Goal: Information Seeking & Learning: Learn about a topic

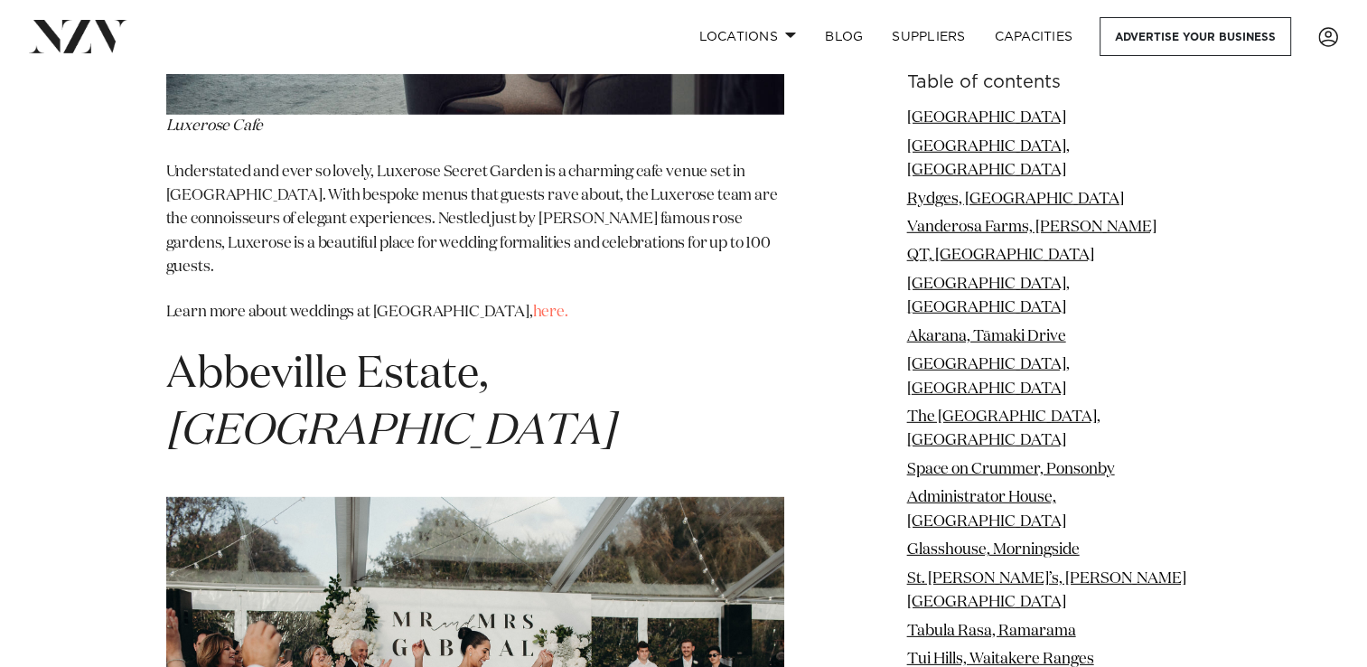
scroll to position [18849, 0]
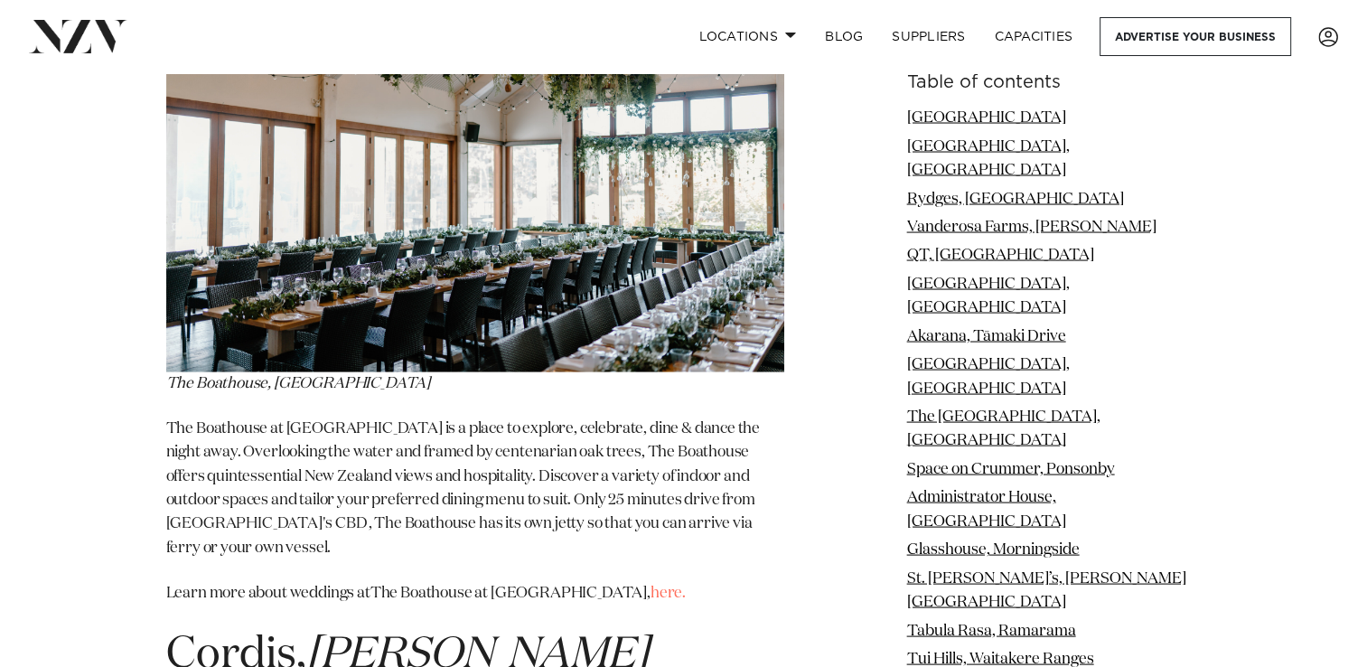
scroll to position [24028, 0]
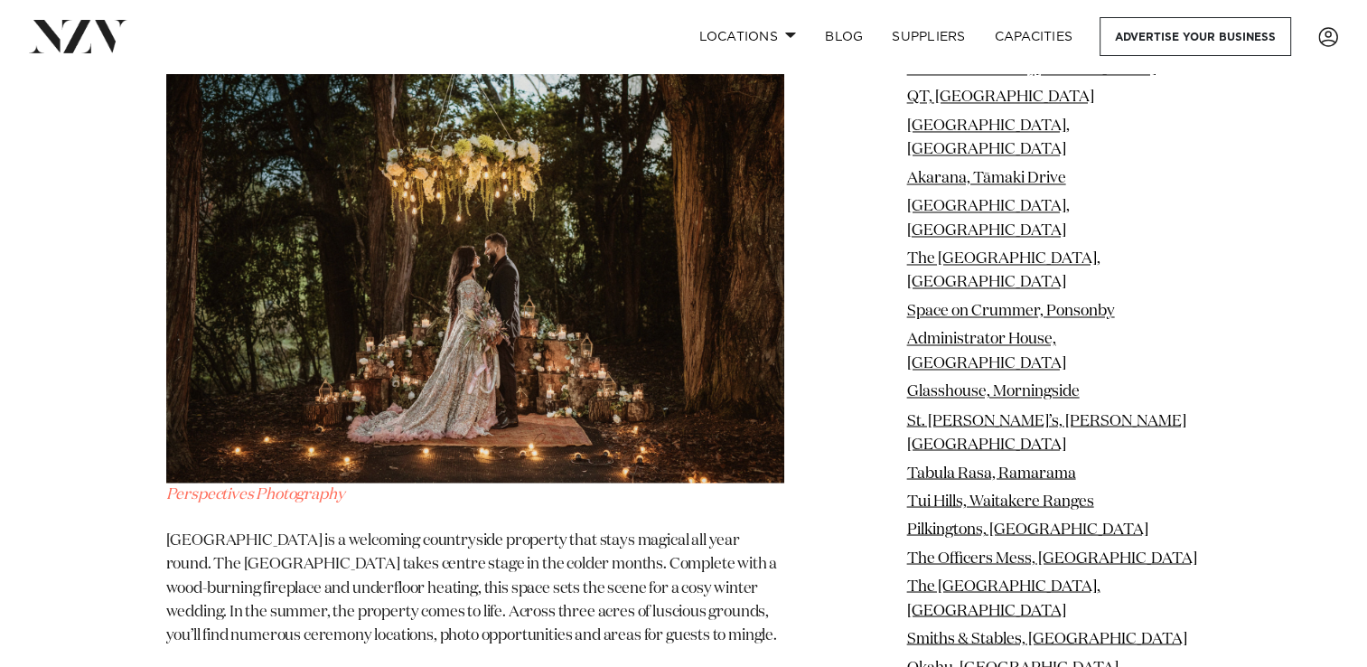
scroll to position [30339, 0]
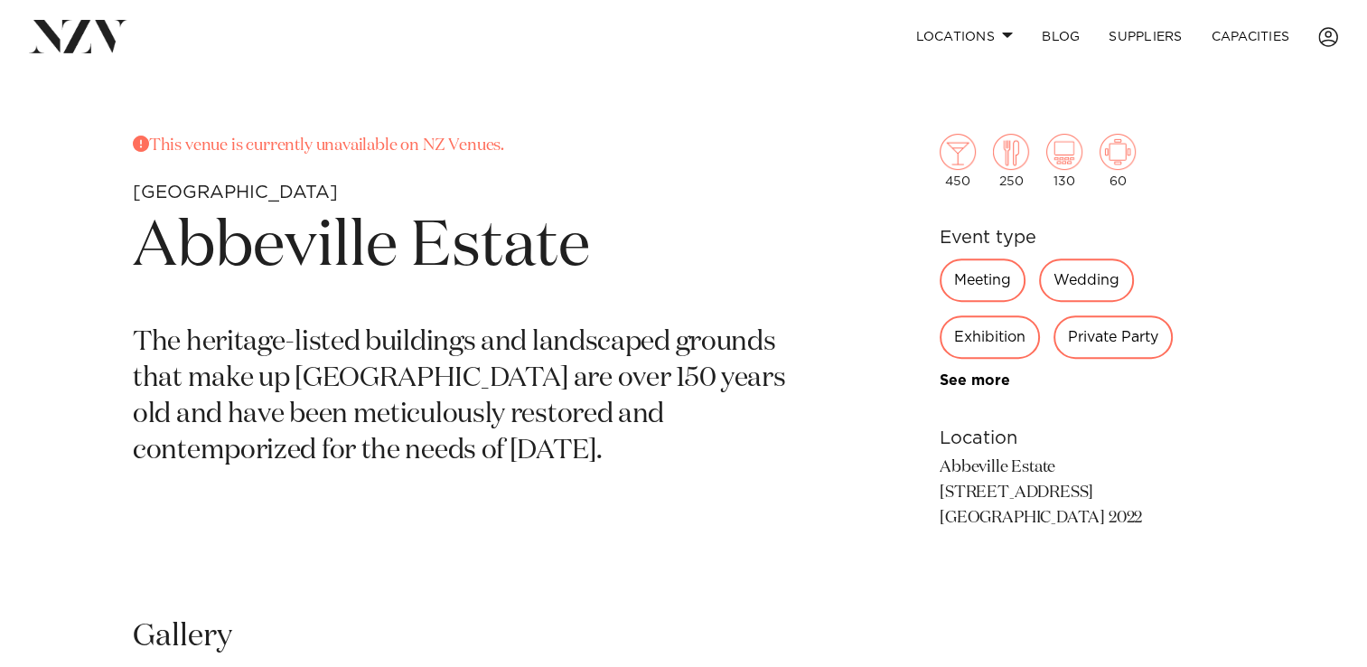
scroll to position [653, 0]
click at [1085, 287] on div "Wedding" at bounding box center [1086, 278] width 95 height 43
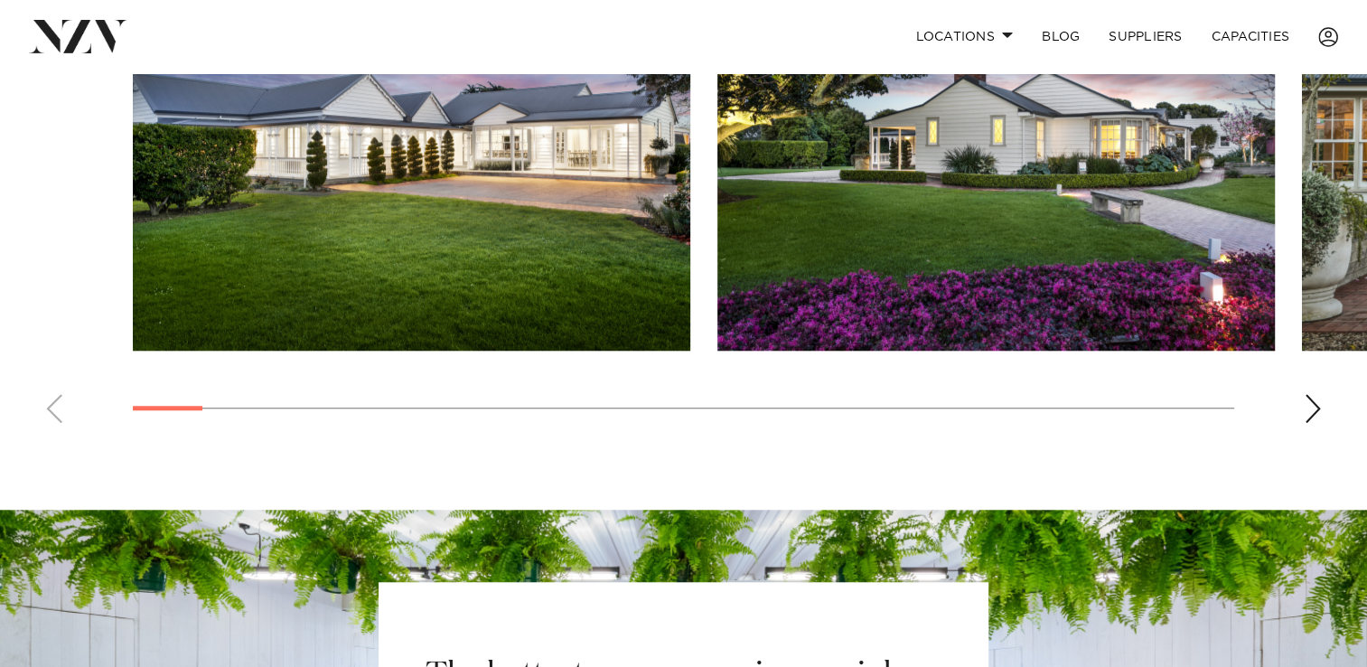
scroll to position [1399, 0]
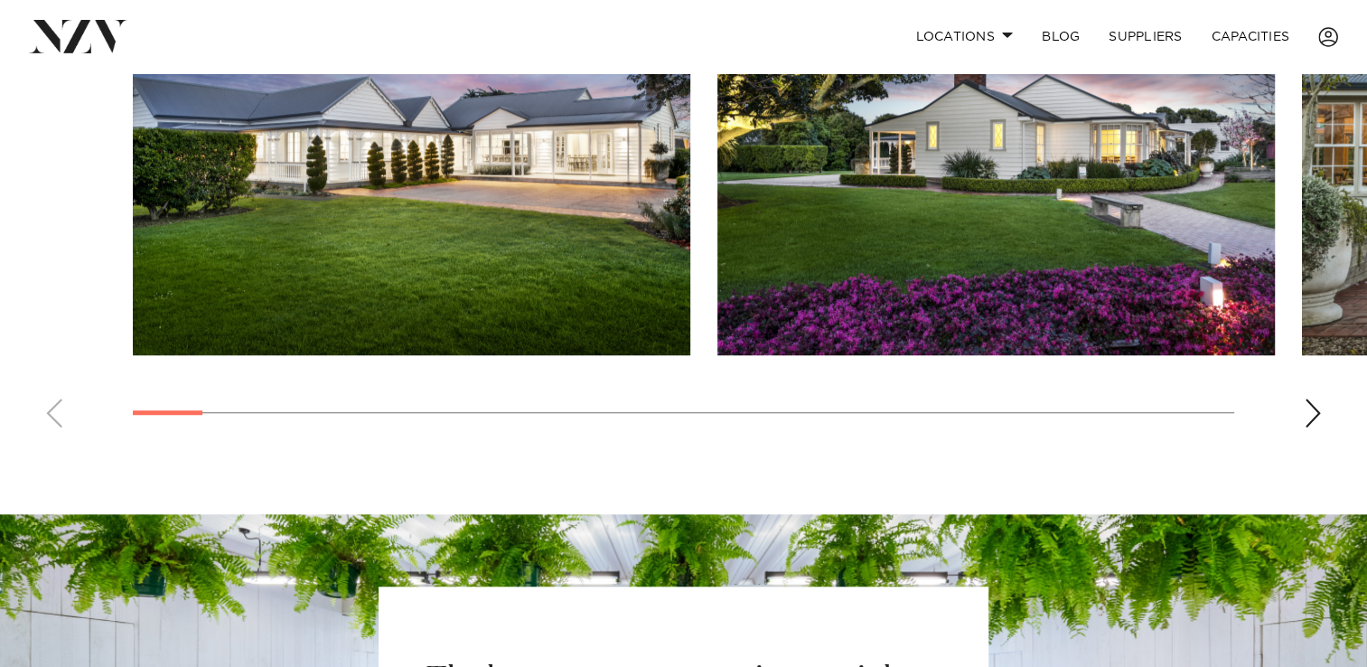
click at [1316, 410] on div "Next slide" at bounding box center [1312, 412] width 18 height 29
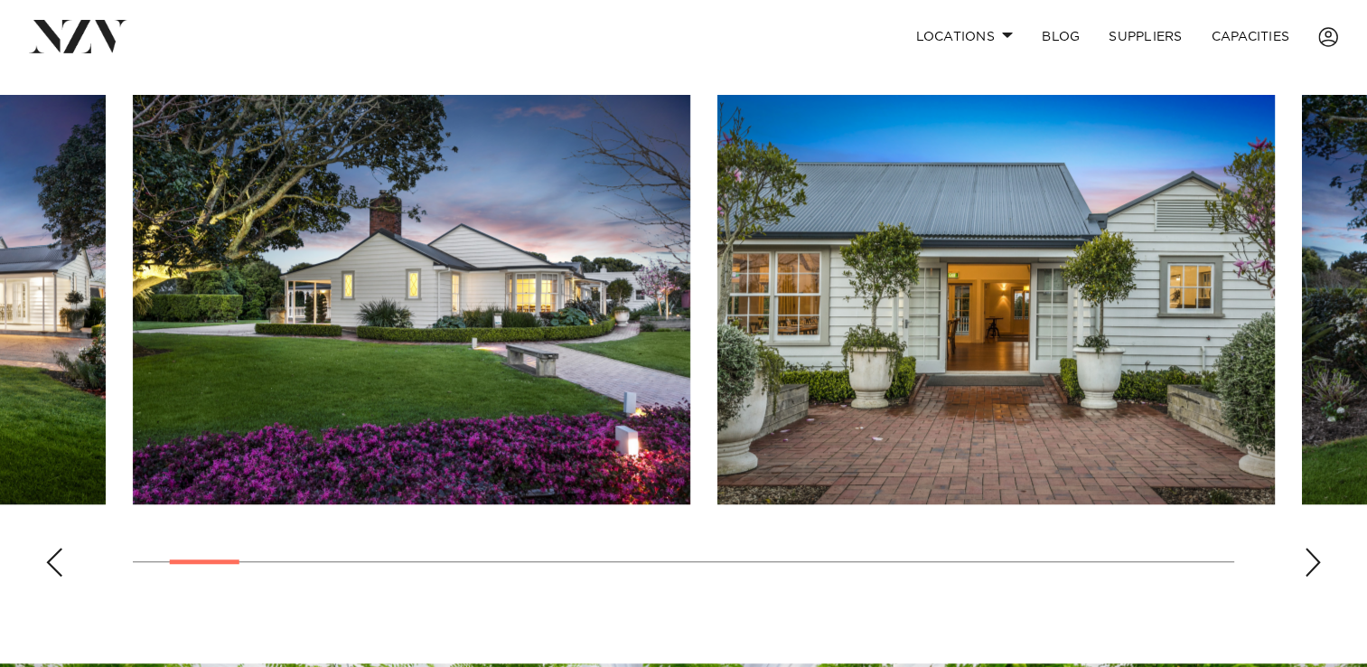
scroll to position [1247, 0]
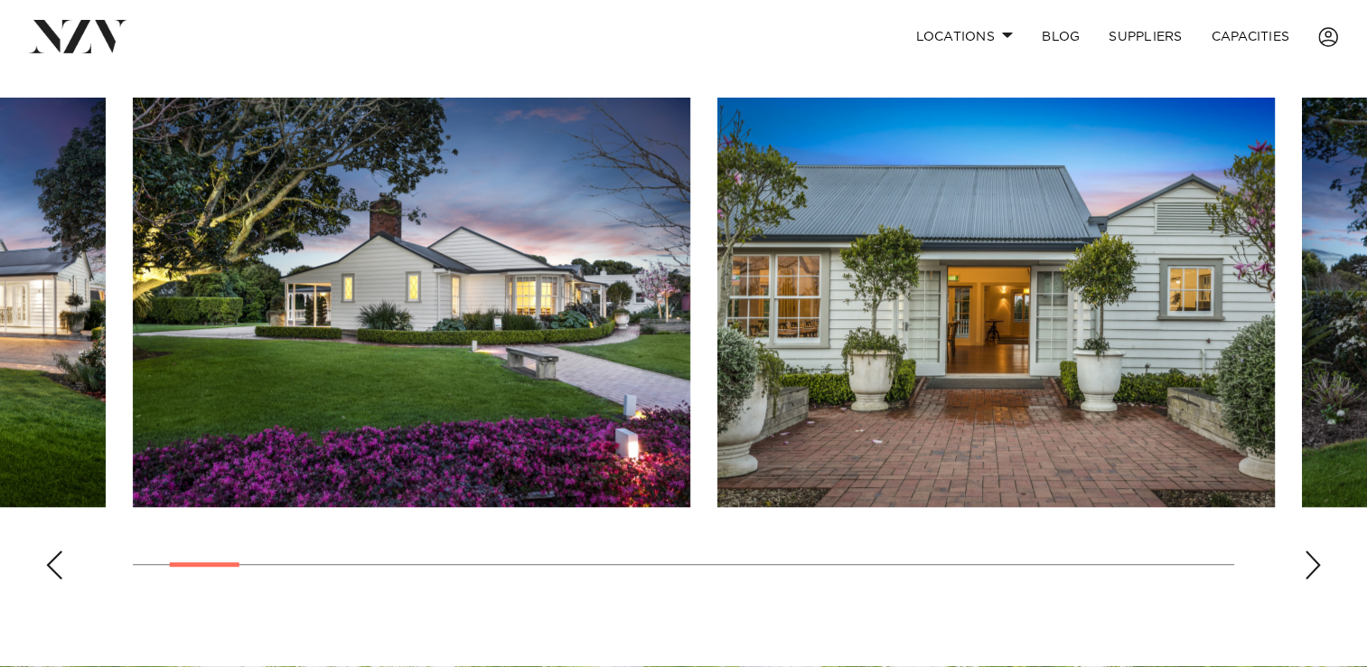
click at [1308, 577] on swiper-container at bounding box center [683, 346] width 1367 height 496
click at [1308, 561] on div "Next slide" at bounding box center [1312, 564] width 18 height 29
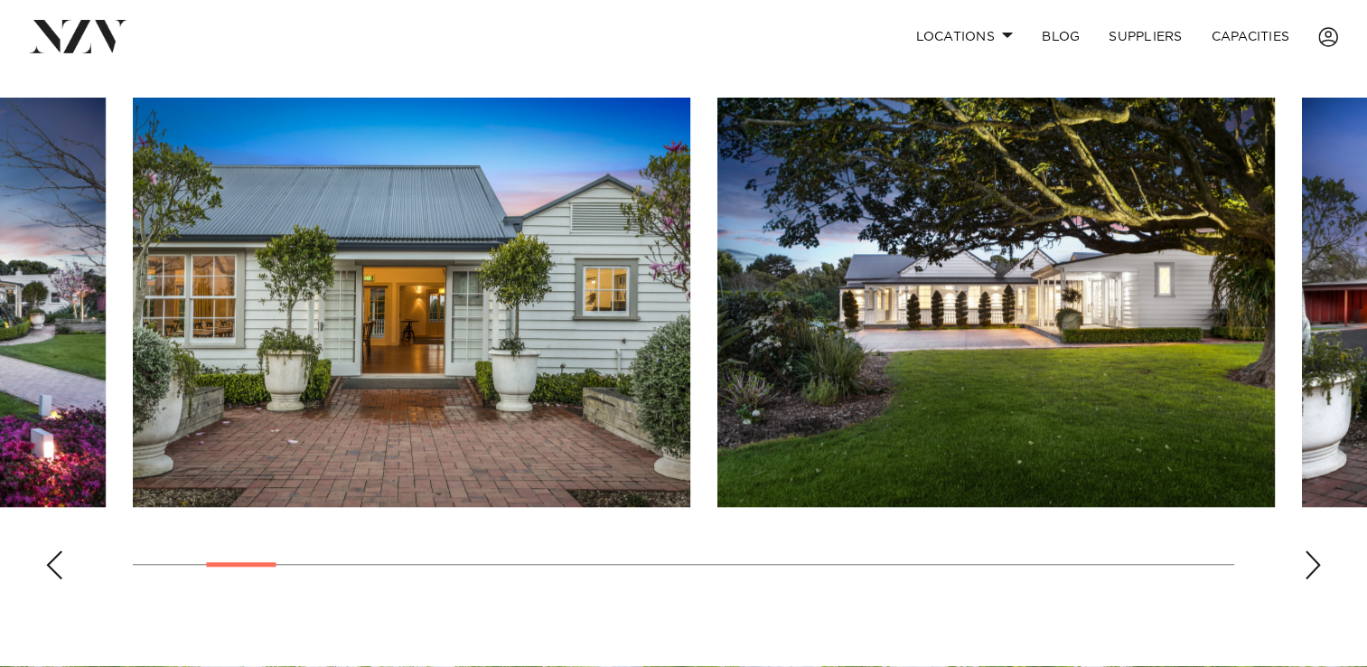
click at [1308, 561] on div "Next slide" at bounding box center [1312, 564] width 18 height 29
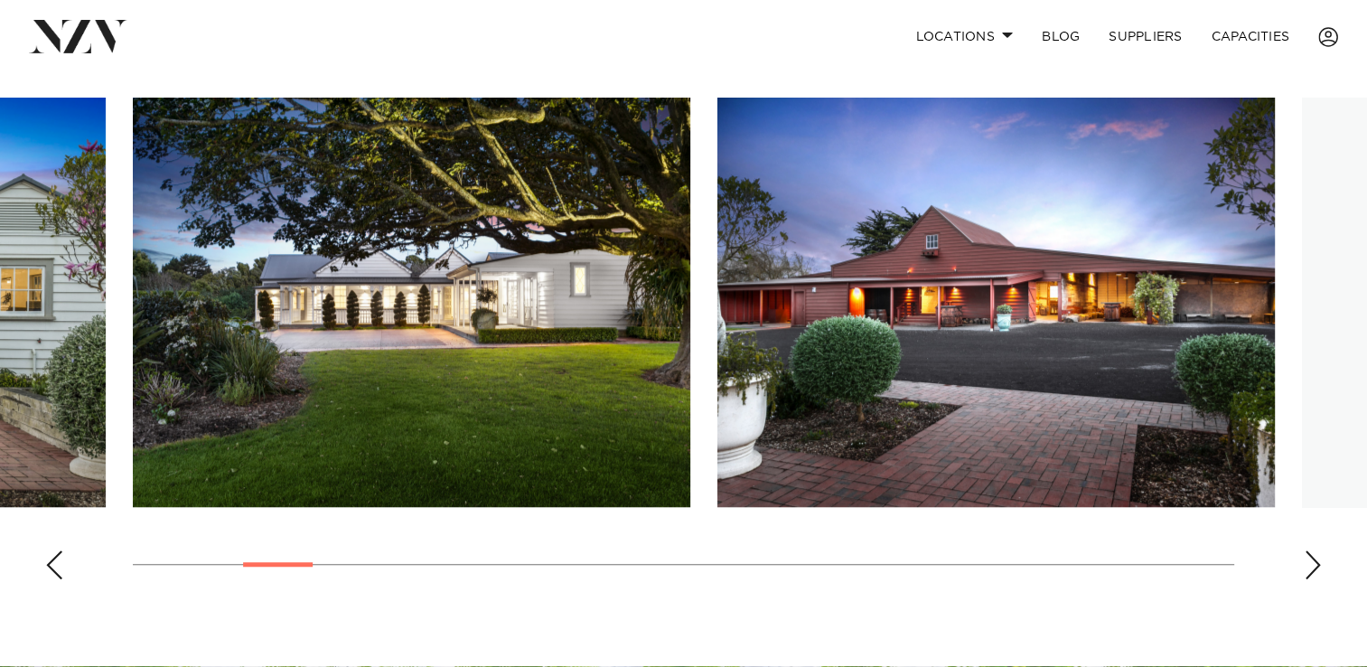
click at [1308, 561] on div "Next slide" at bounding box center [1312, 564] width 18 height 29
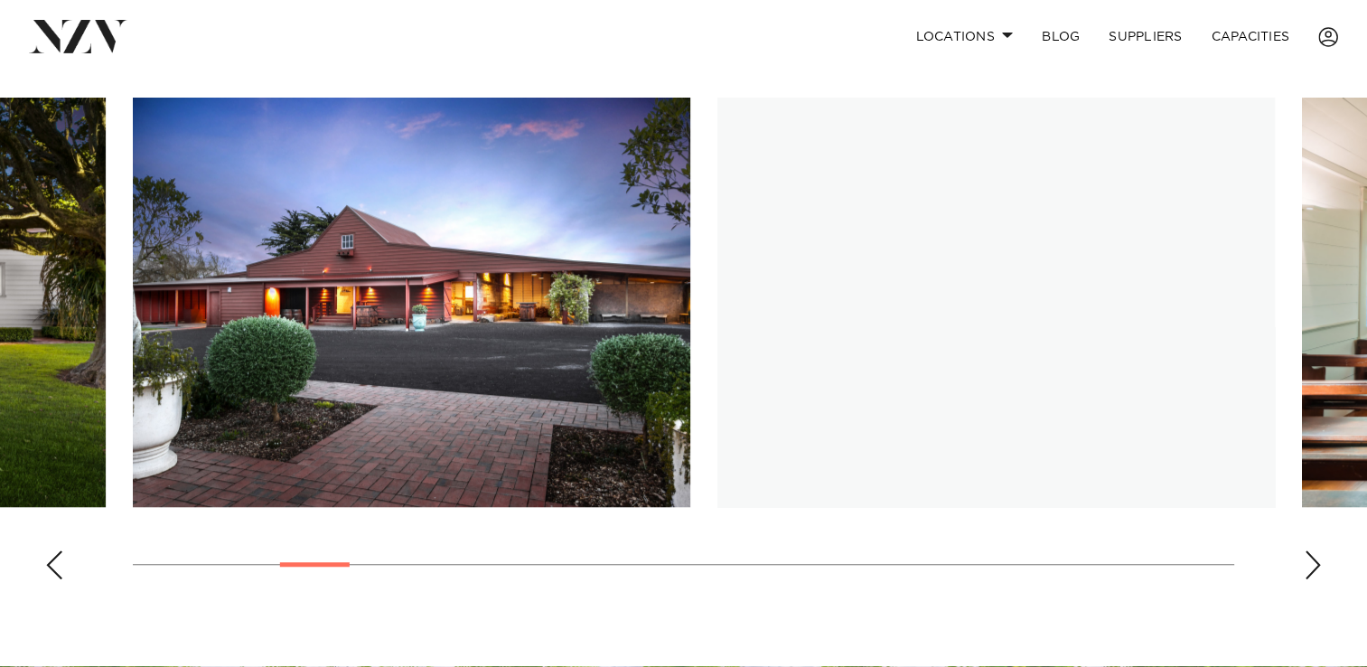
click at [1308, 561] on div "Next slide" at bounding box center [1312, 564] width 18 height 29
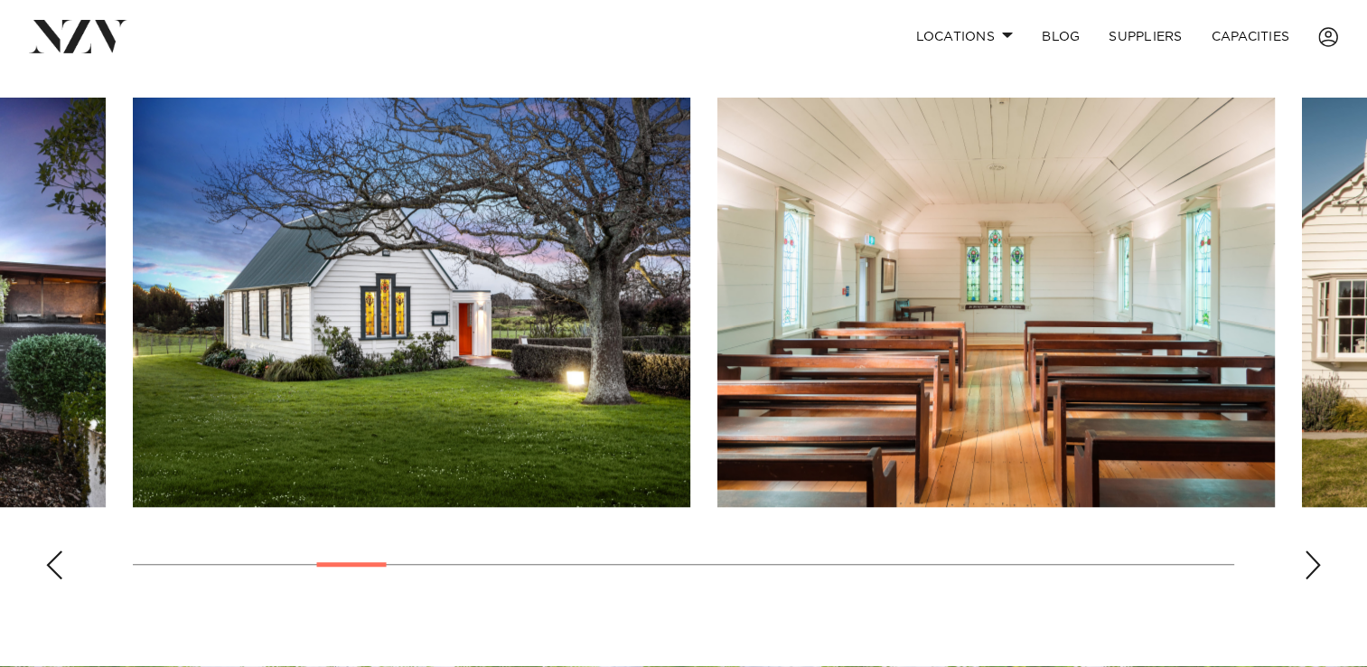
click at [1308, 561] on div "Next slide" at bounding box center [1312, 564] width 18 height 29
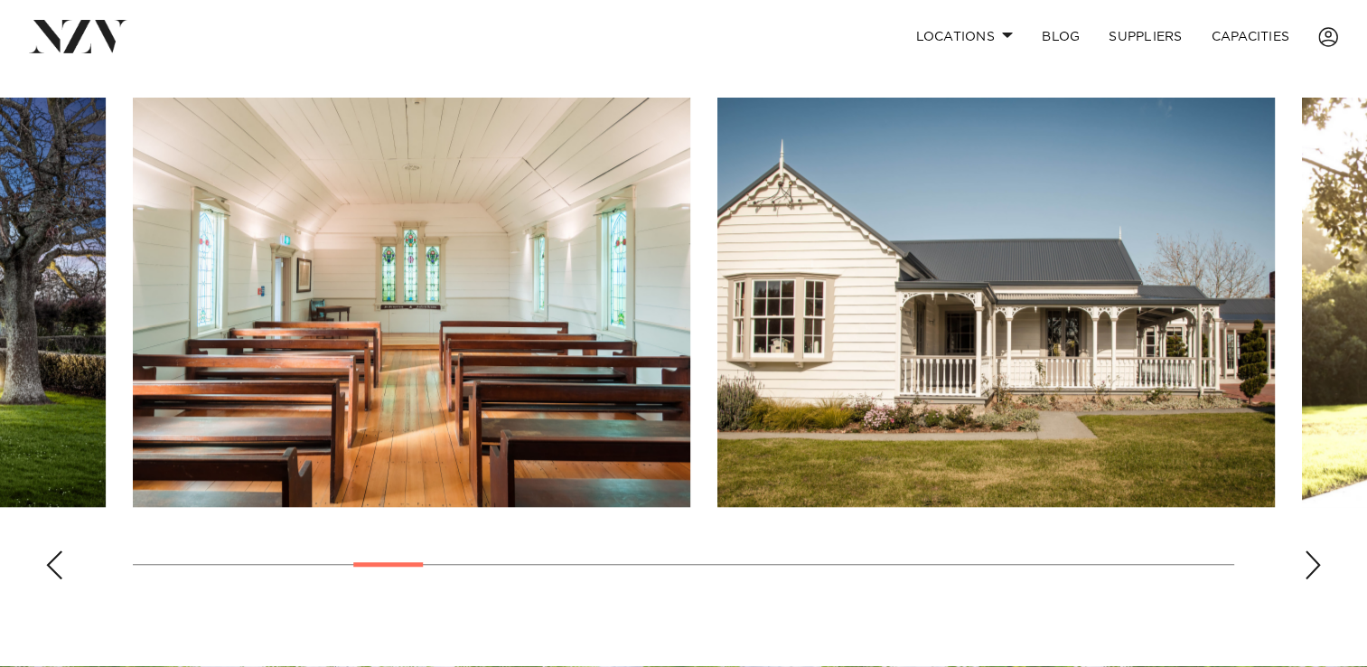
click at [1308, 561] on div "Next slide" at bounding box center [1312, 564] width 18 height 29
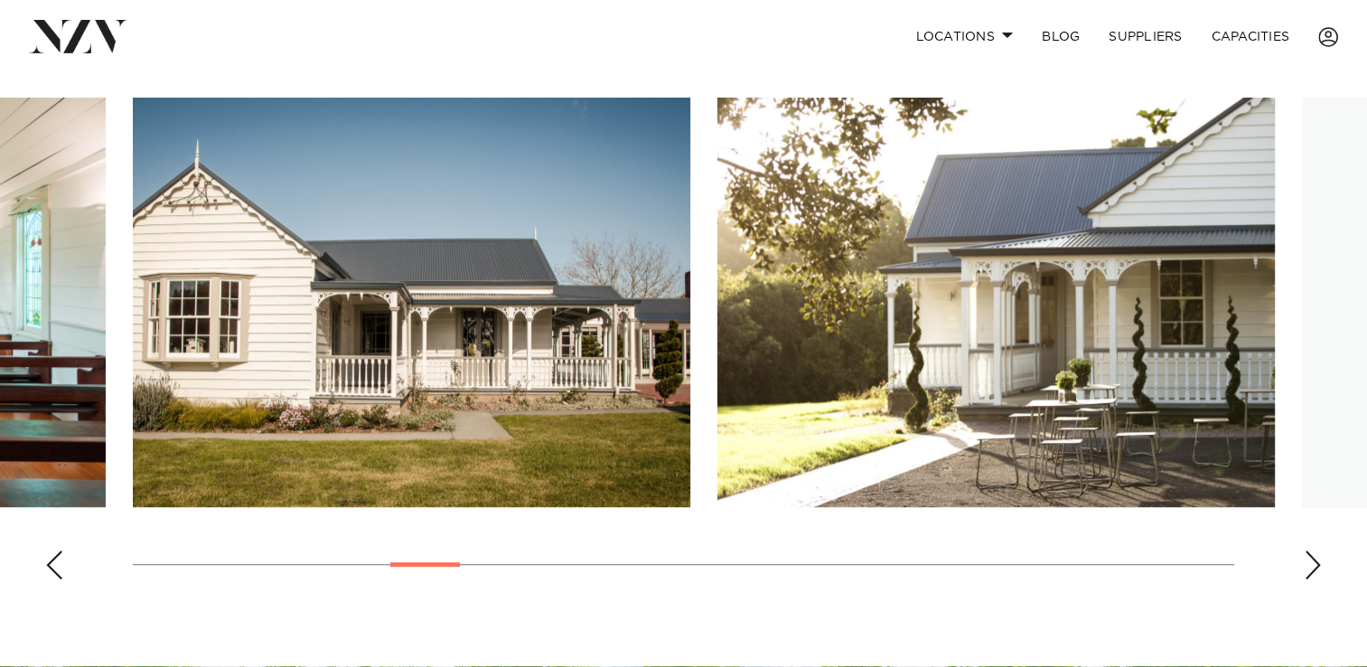
click at [1308, 561] on div "Next slide" at bounding box center [1312, 564] width 18 height 29
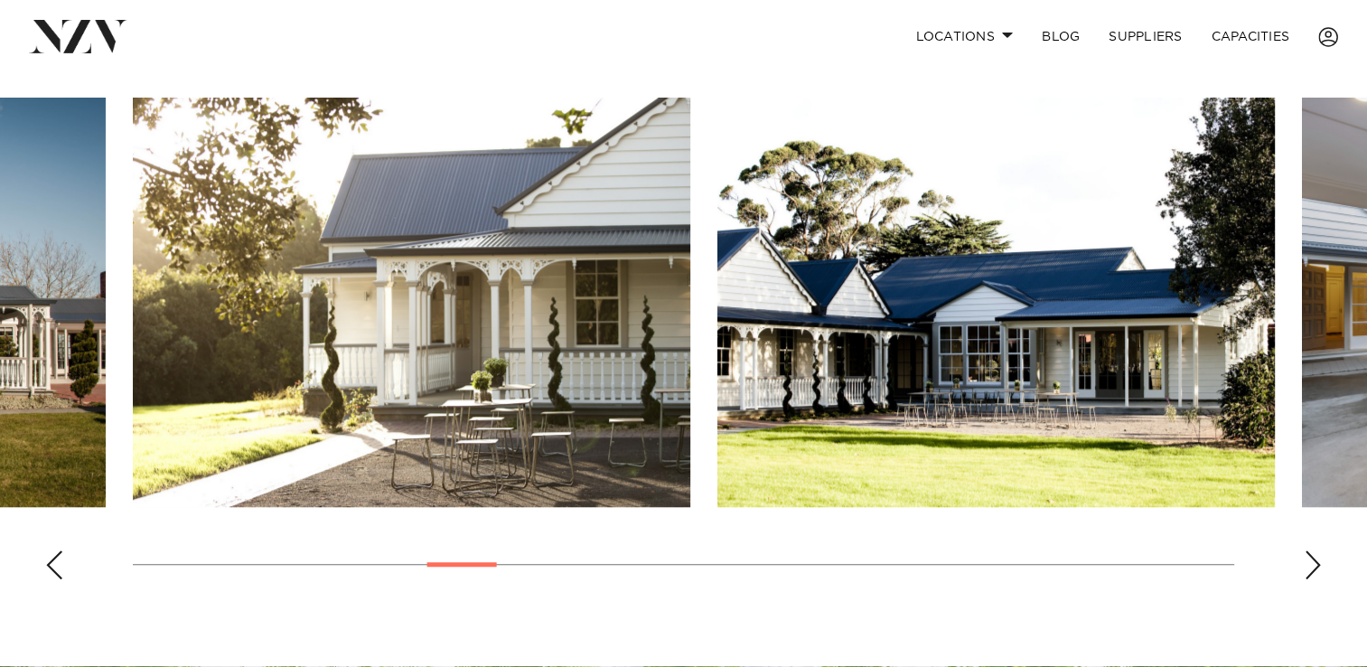
click at [1308, 561] on div "Next slide" at bounding box center [1312, 564] width 18 height 29
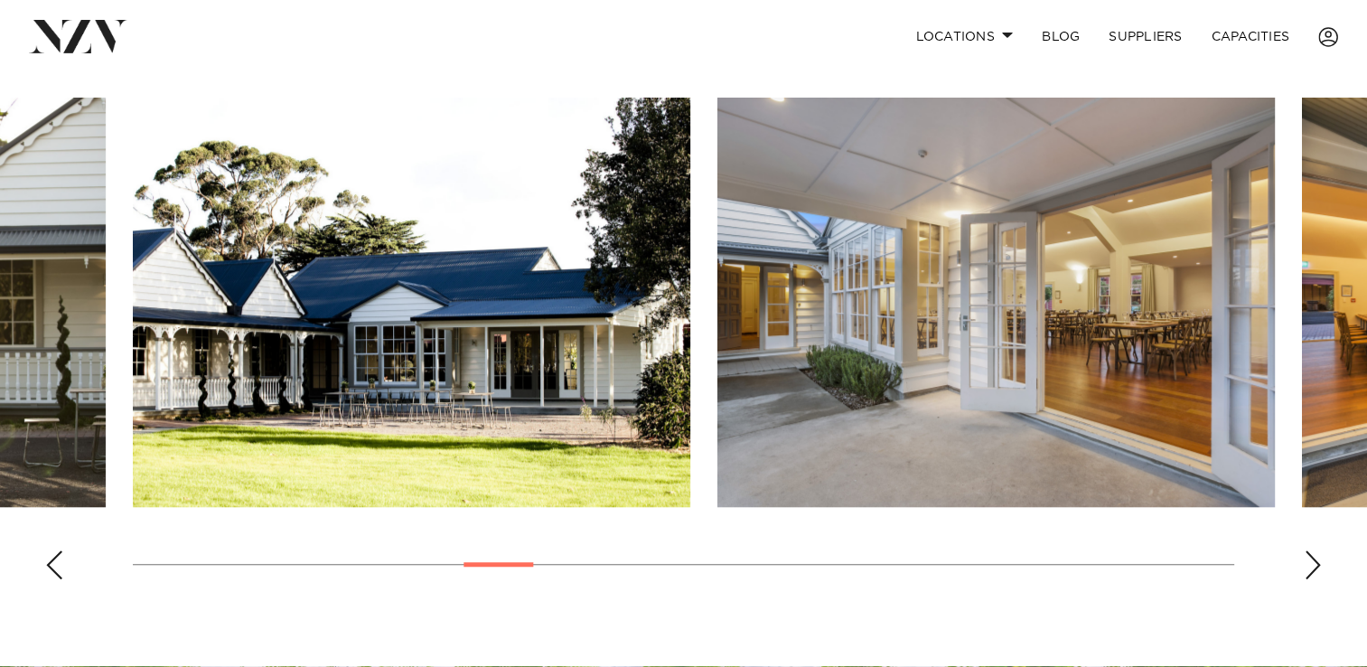
click at [1308, 561] on div "Next slide" at bounding box center [1312, 564] width 18 height 29
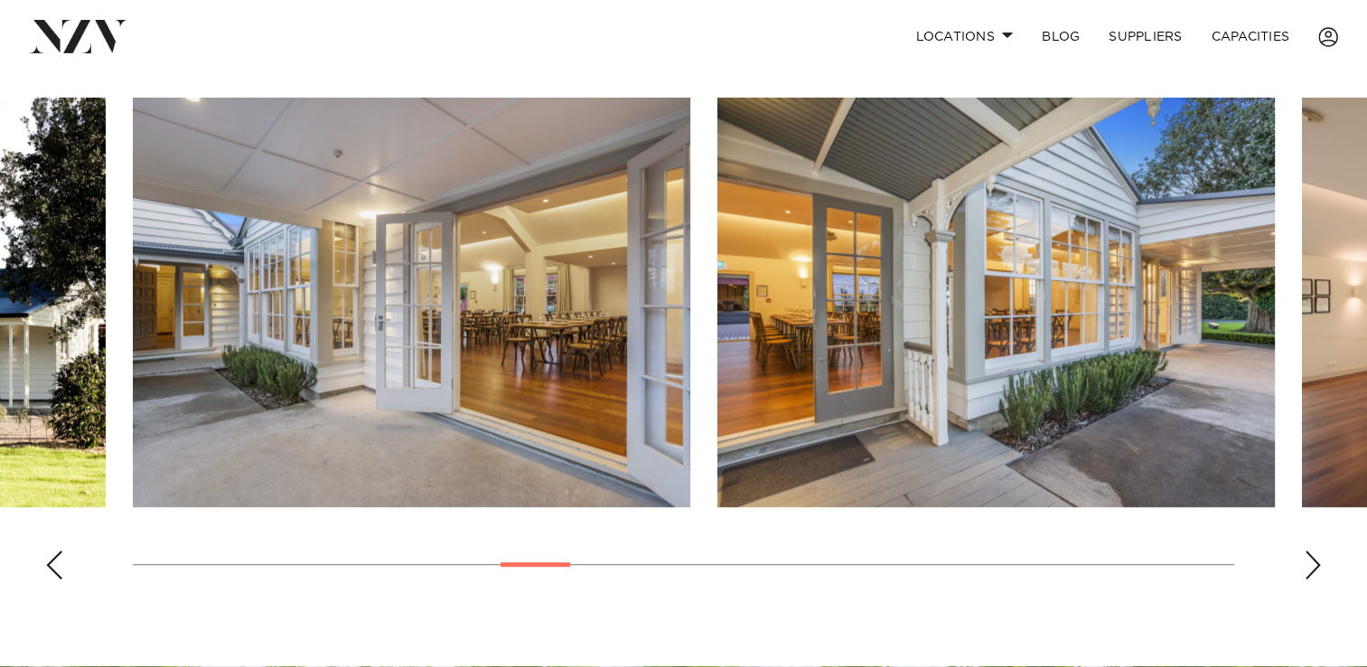
click at [1308, 561] on div "Next slide" at bounding box center [1312, 564] width 18 height 29
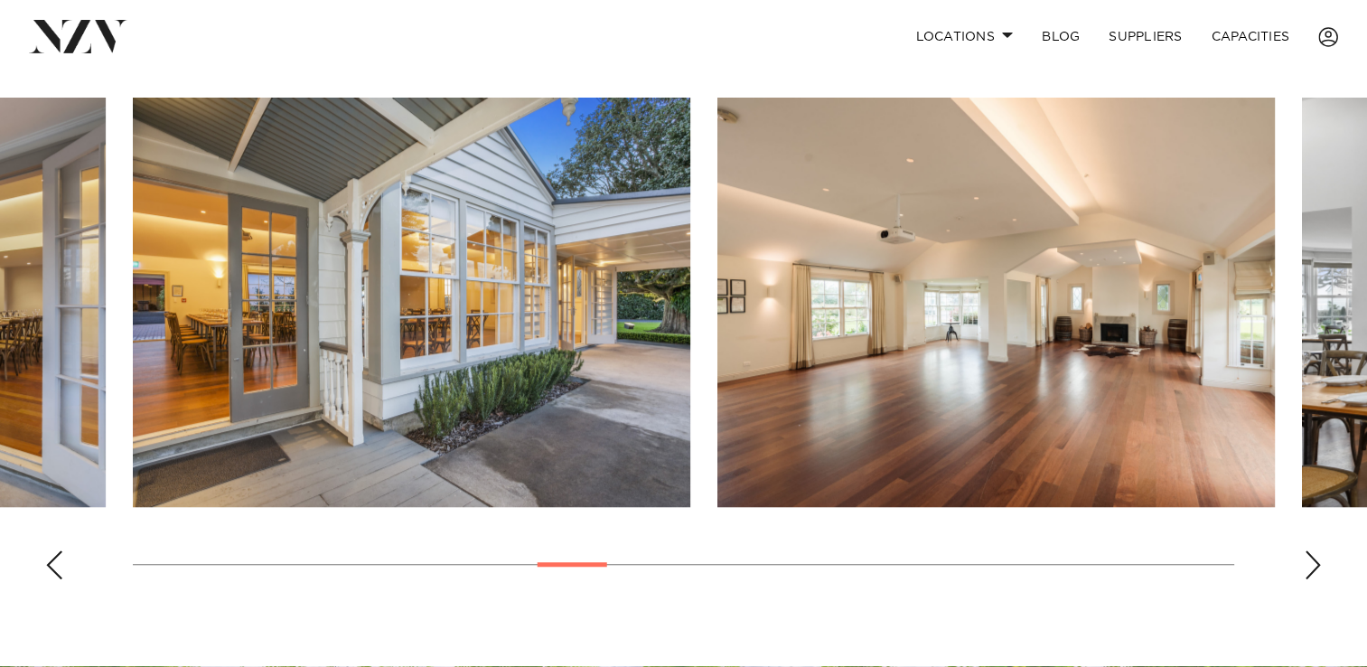
click at [1308, 561] on div "Next slide" at bounding box center [1312, 564] width 18 height 29
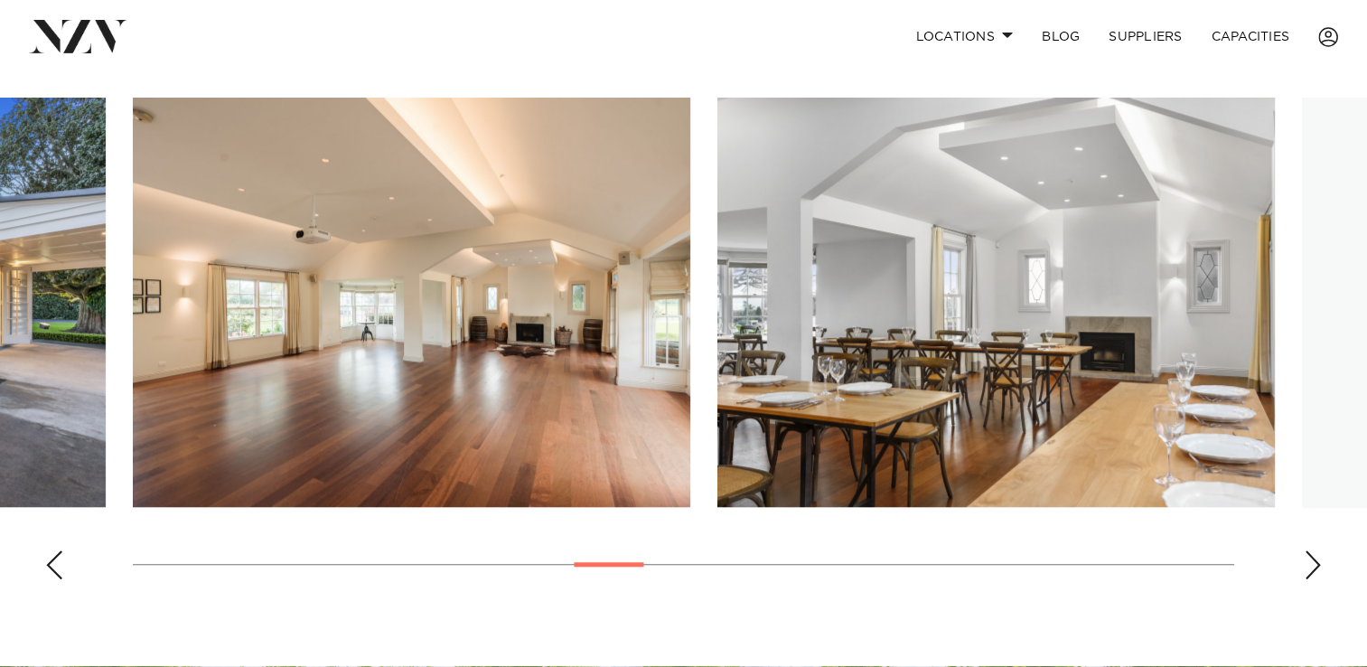
click at [1308, 561] on div "Next slide" at bounding box center [1312, 564] width 18 height 29
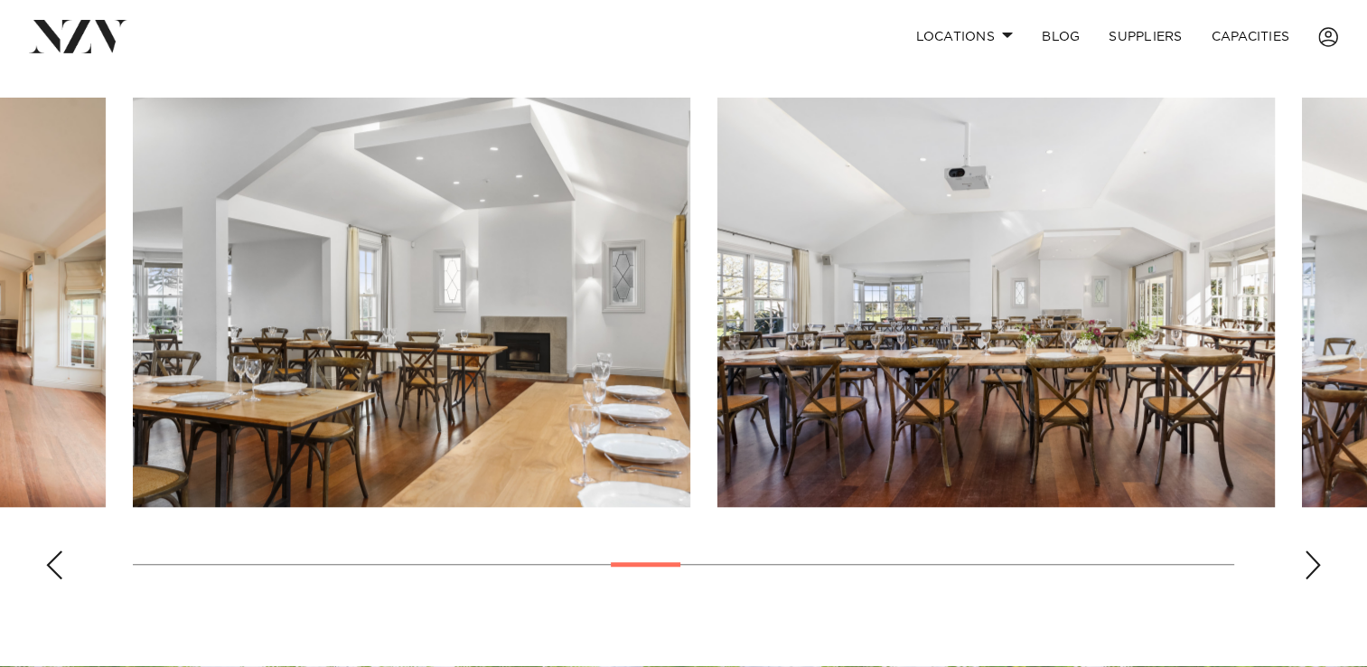
click at [1308, 561] on div "Next slide" at bounding box center [1312, 564] width 18 height 29
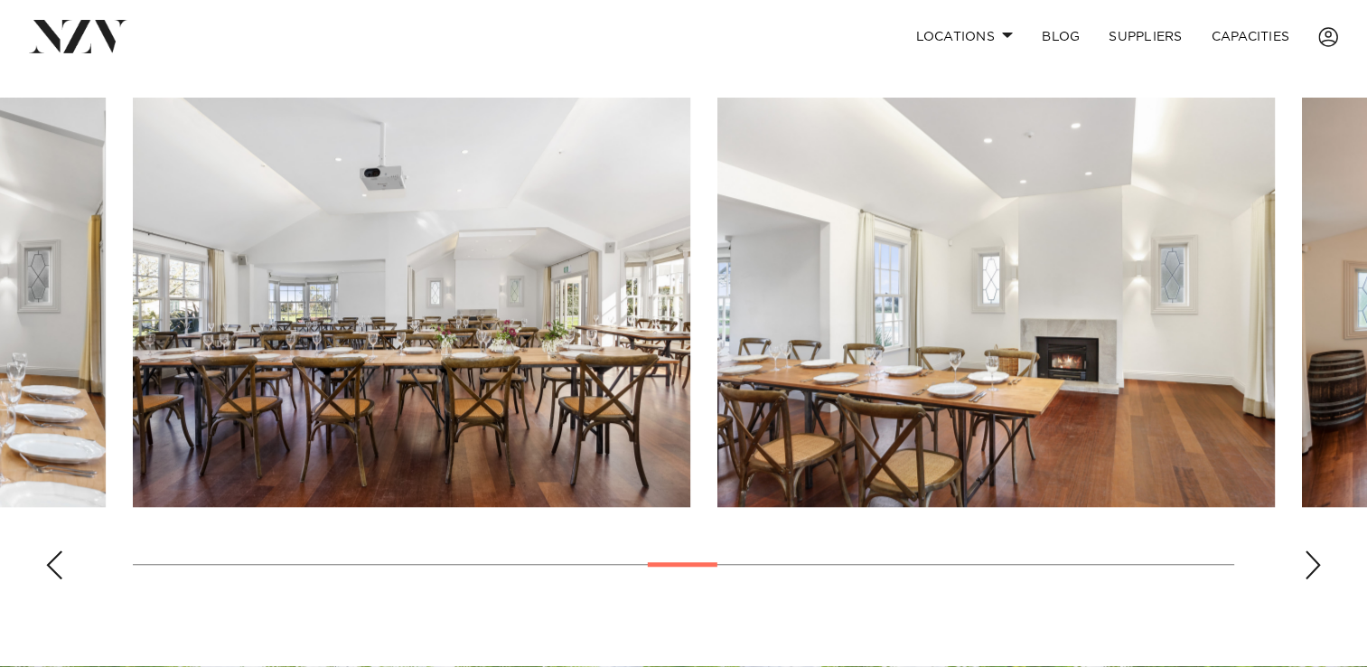
click at [1308, 561] on div "Next slide" at bounding box center [1312, 564] width 18 height 29
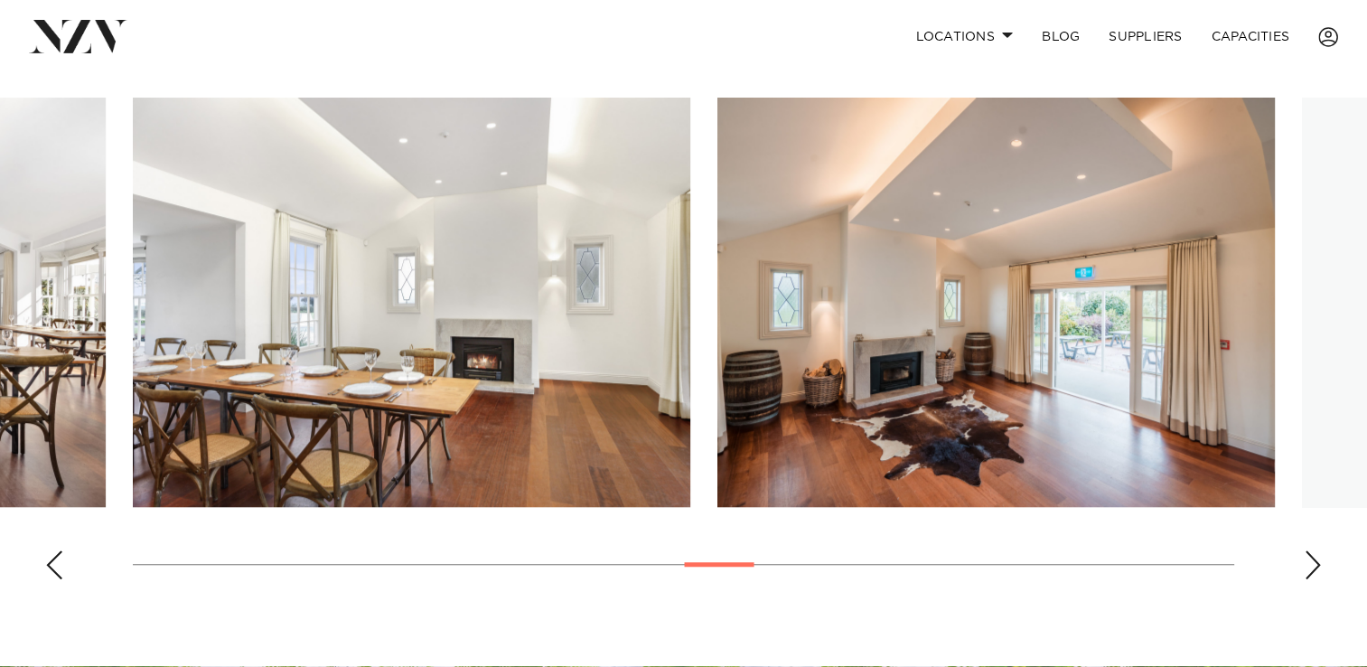
click at [1308, 561] on div "Next slide" at bounding box center [1312, 564] width 18 height 29
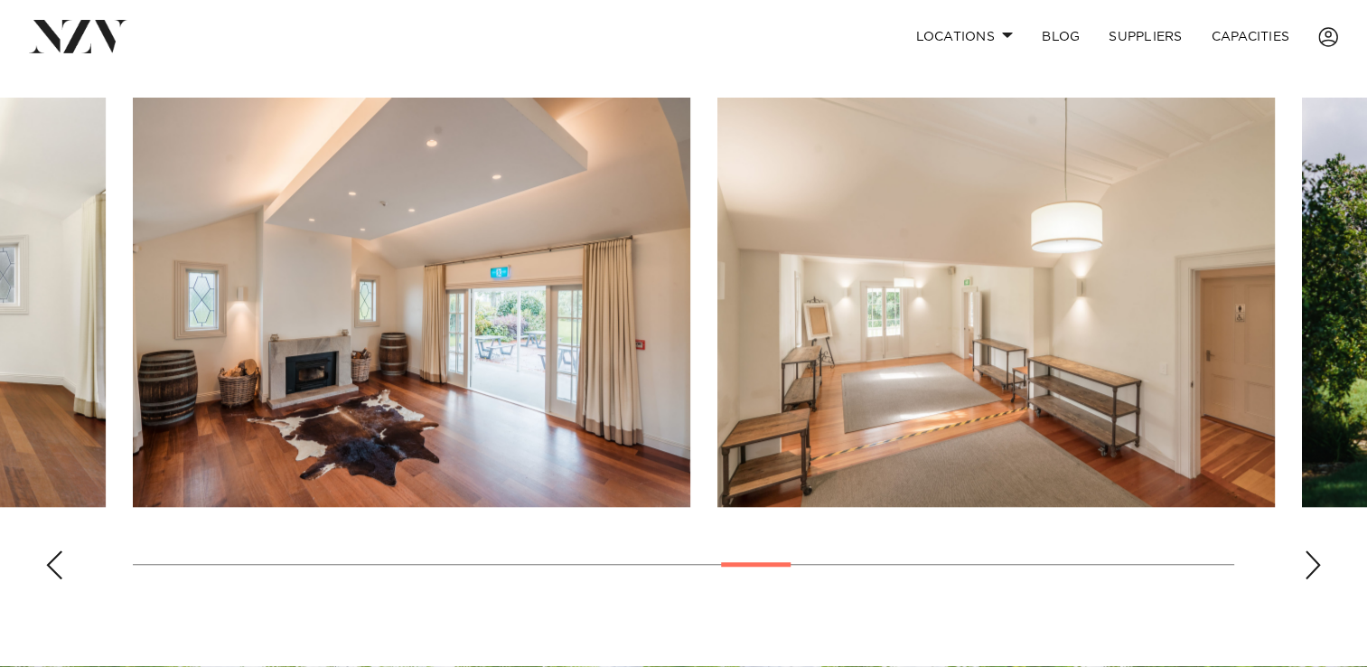
click at [1308, 561] on div "Next slide" at bounding box center [1312, 564] width 18 height 29
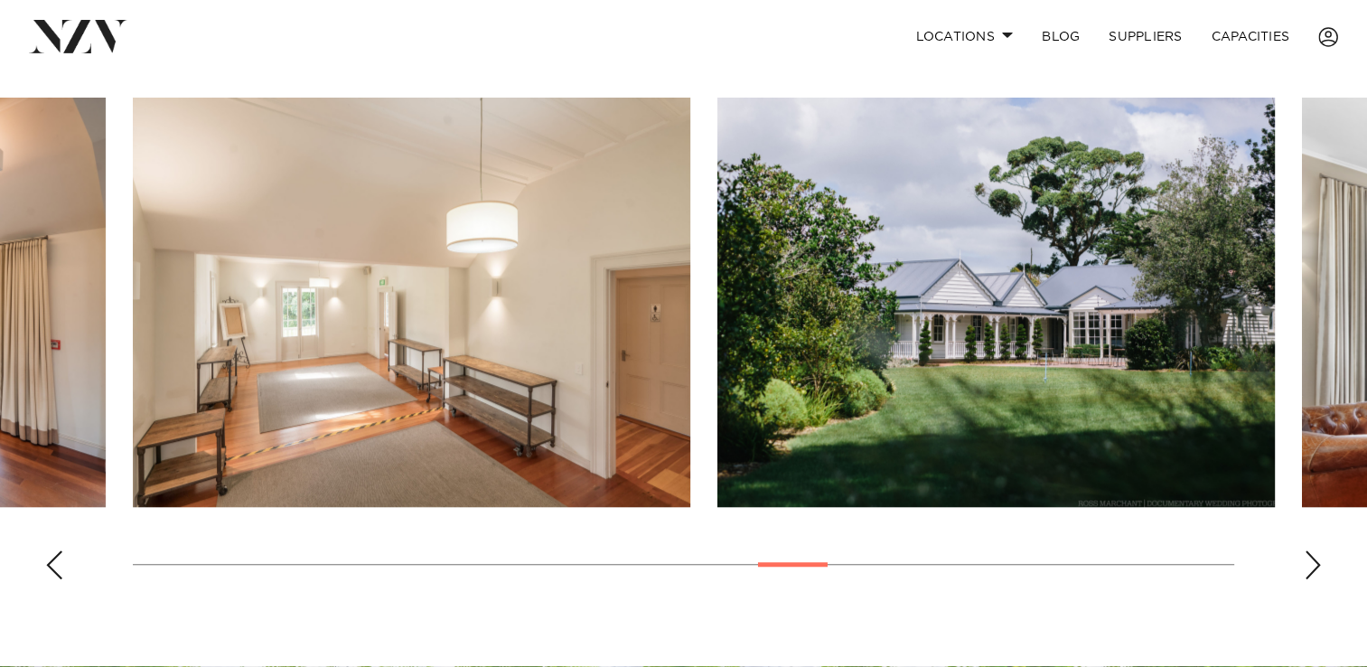
click at [1308, 561] on div "Next slide" at bounding box center [1312, 564] width 18 height 29
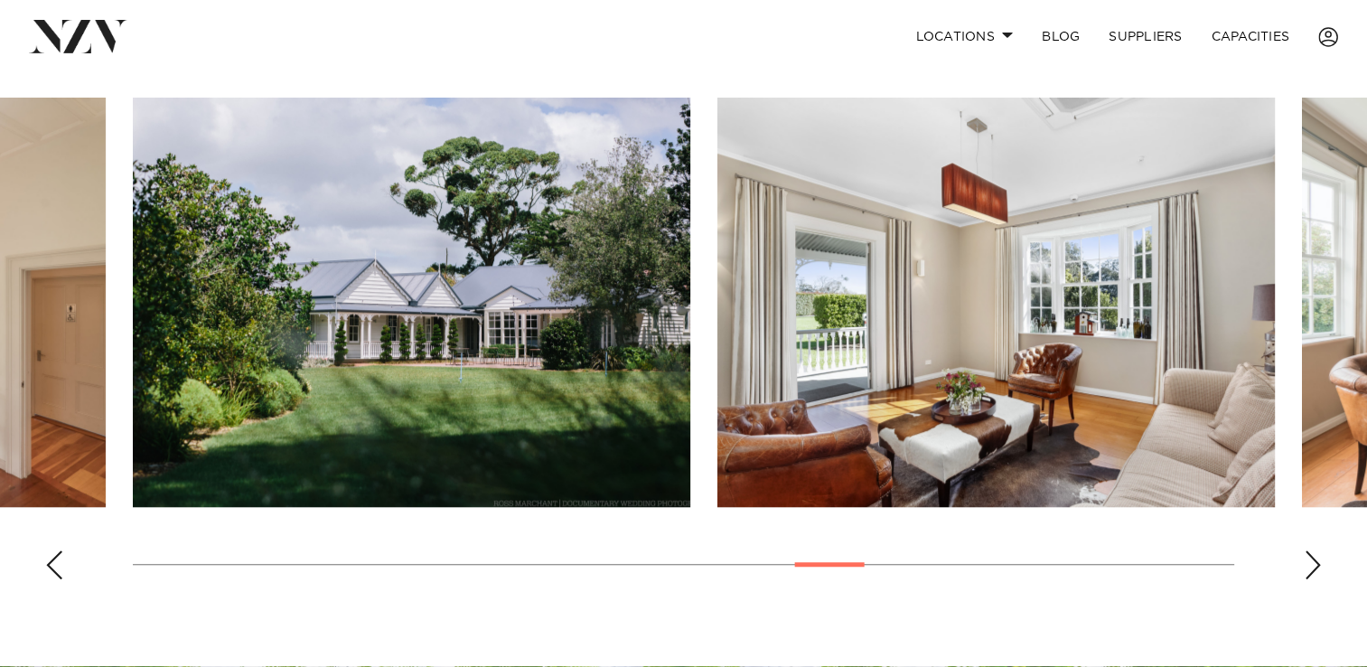
click at [1308, 561] on div "Next slide" at bounding box center [1312, 564] width 18 height 29
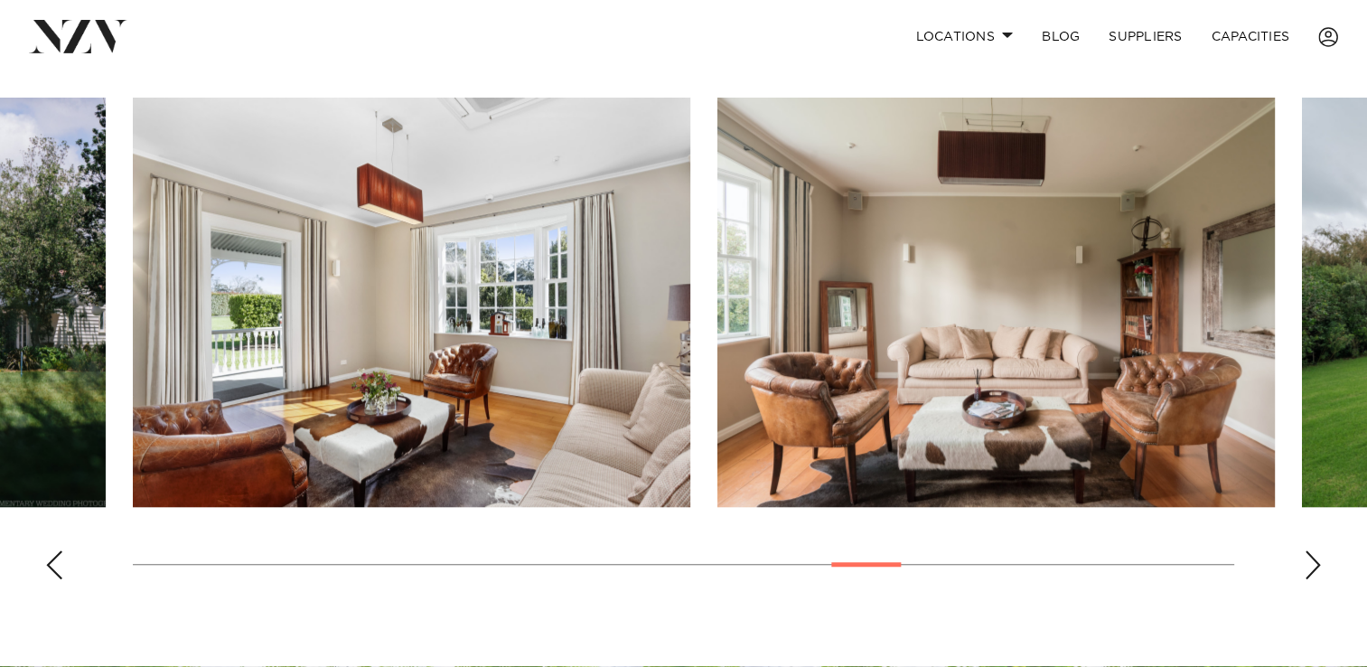
click at [1308, 561] on div "Next slide" at bounding box center [1312, 564] width 18 height 29
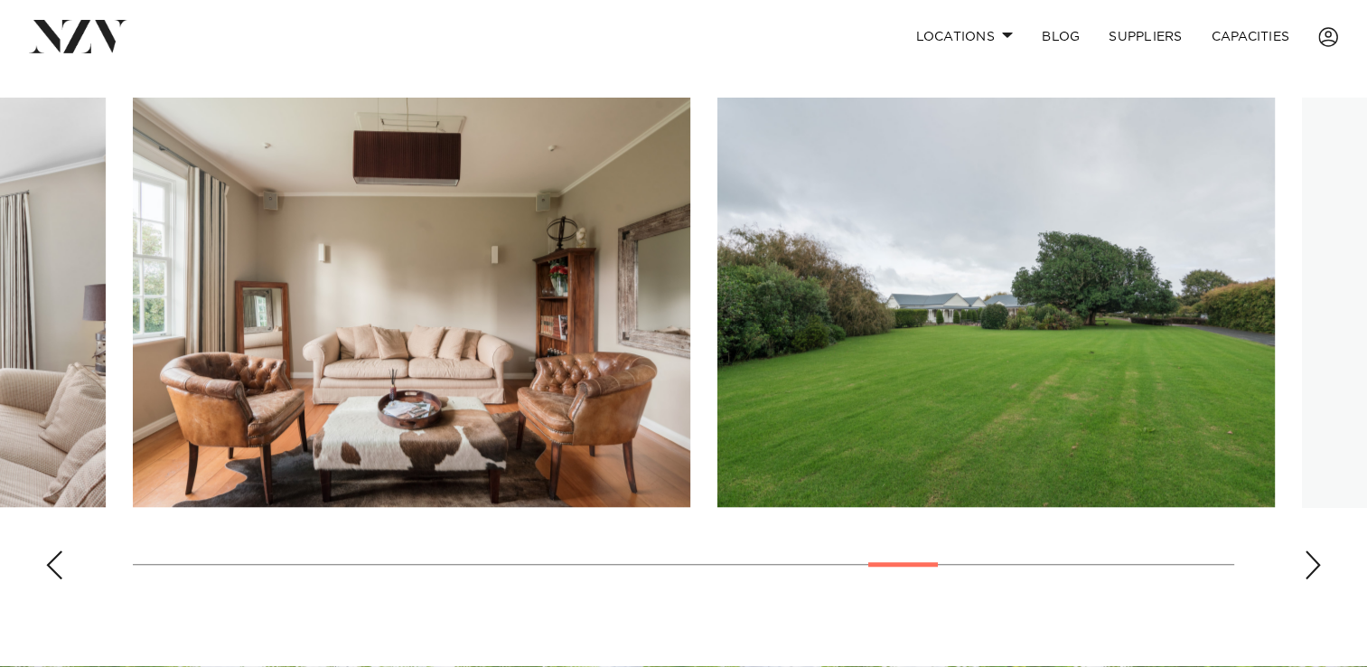
click at [1308, 561] on div "Next slide" at bounding box center [1312, 564] width 18 height 29
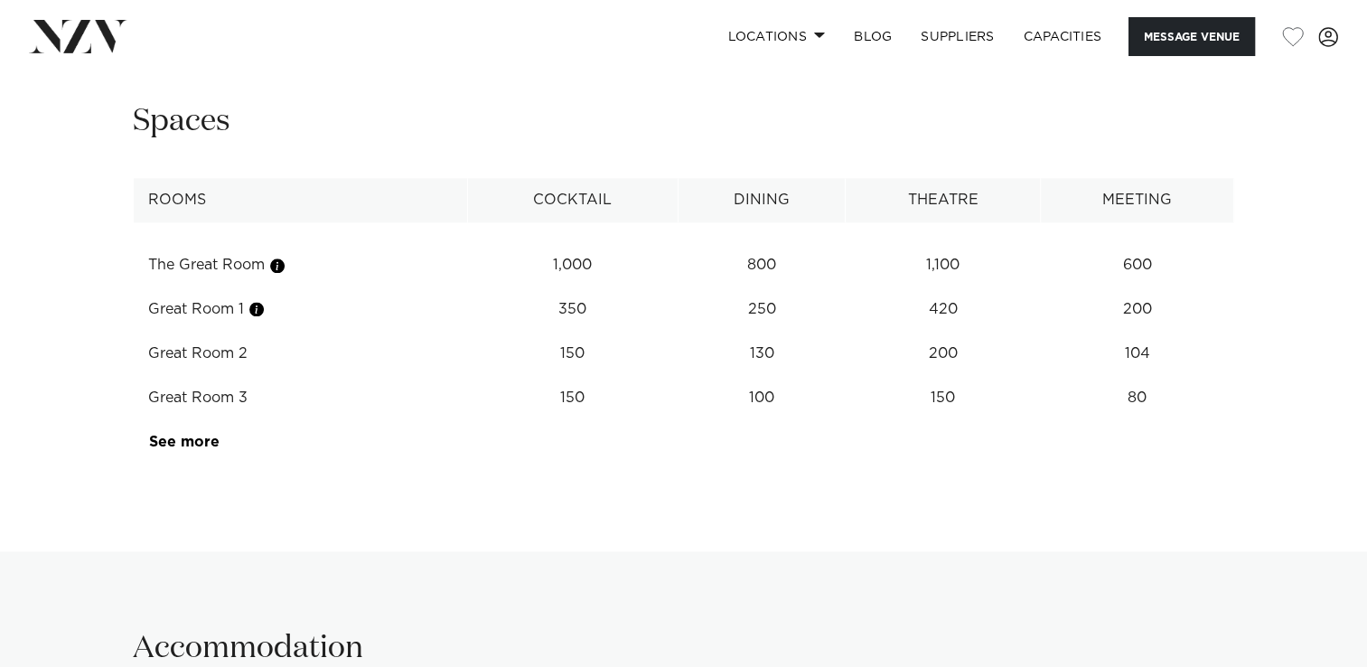
scroll to position [2276, 0]
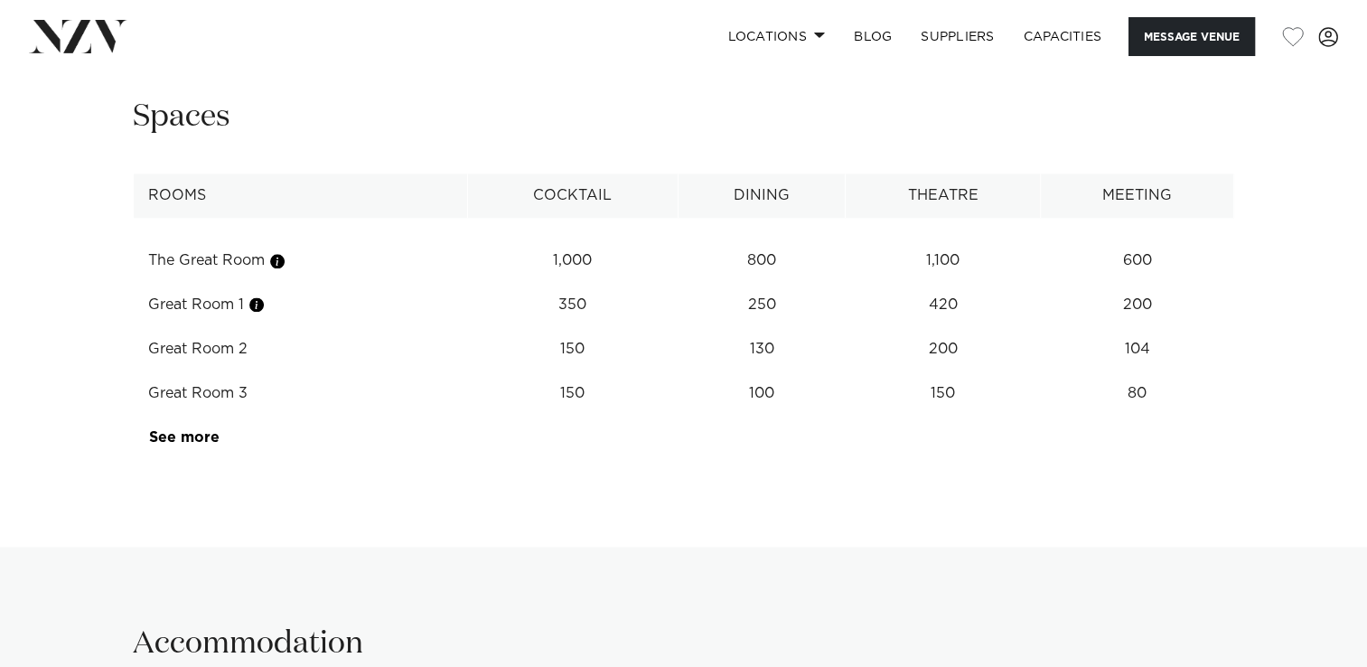
click at [262, 295] on button "button" at bounding box center [256, 304] width 18 height 18
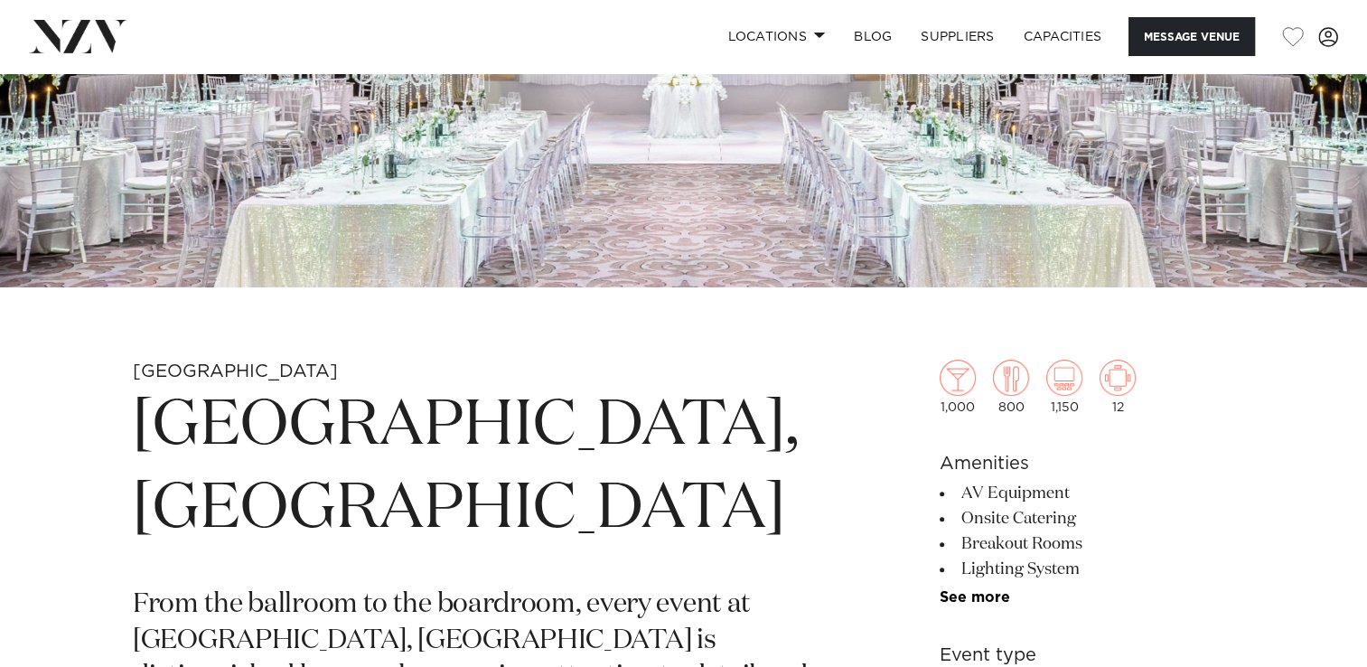
scroll to position [0, 0]
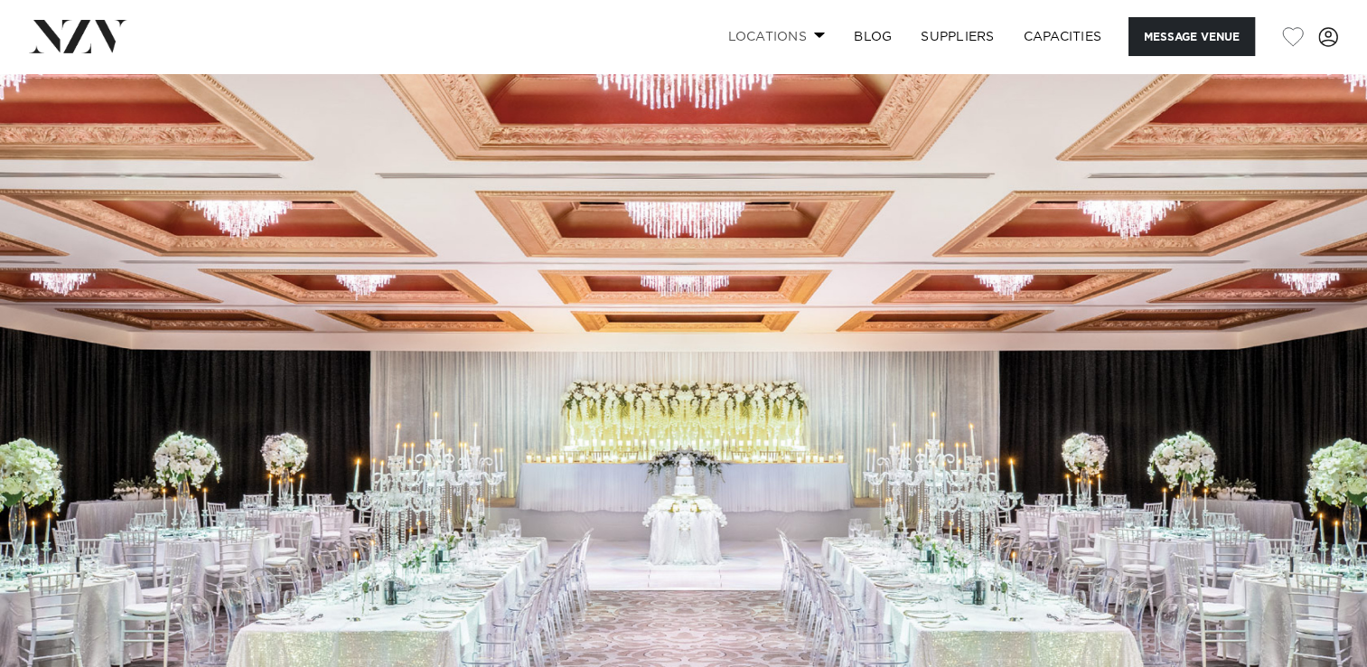
click at [784, 41] on link "Locations" at bounding box center [776, 36] width 126 height 39
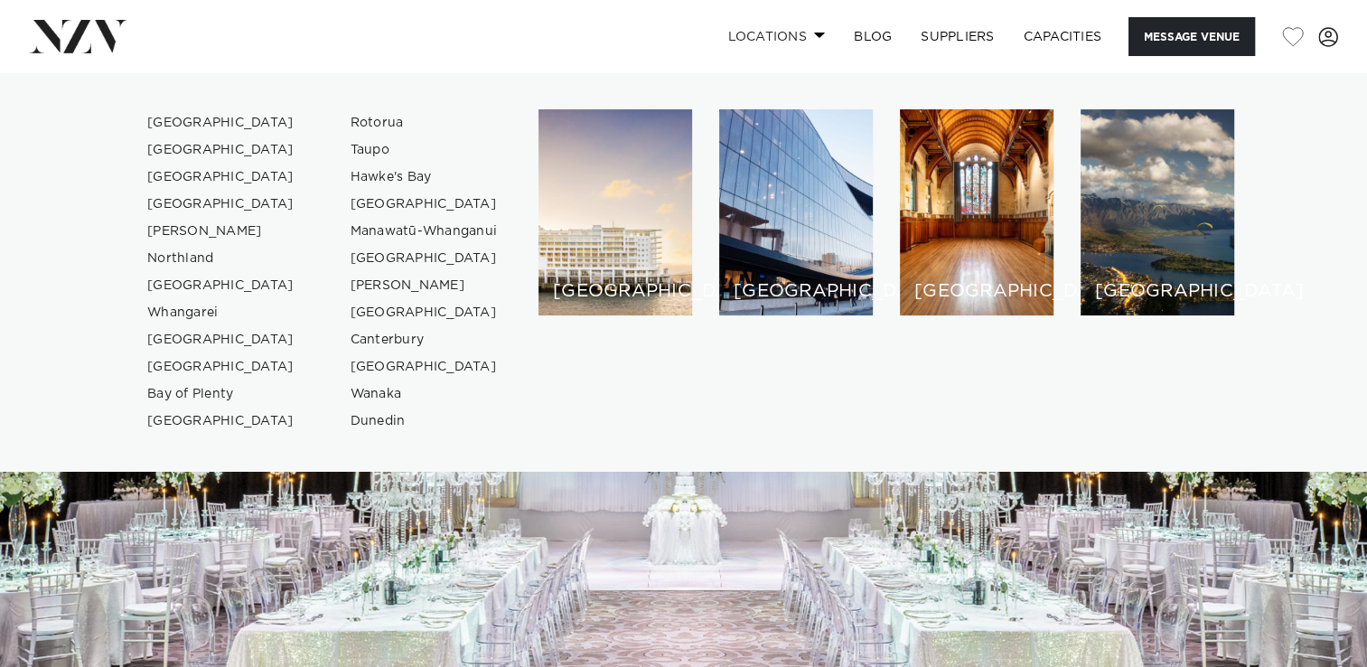
click at [784, 41] on link "Locations" at bounding box center [776, 36] width 126 height 39
